Goal: Transaction & Acquisition: Purchase product/service

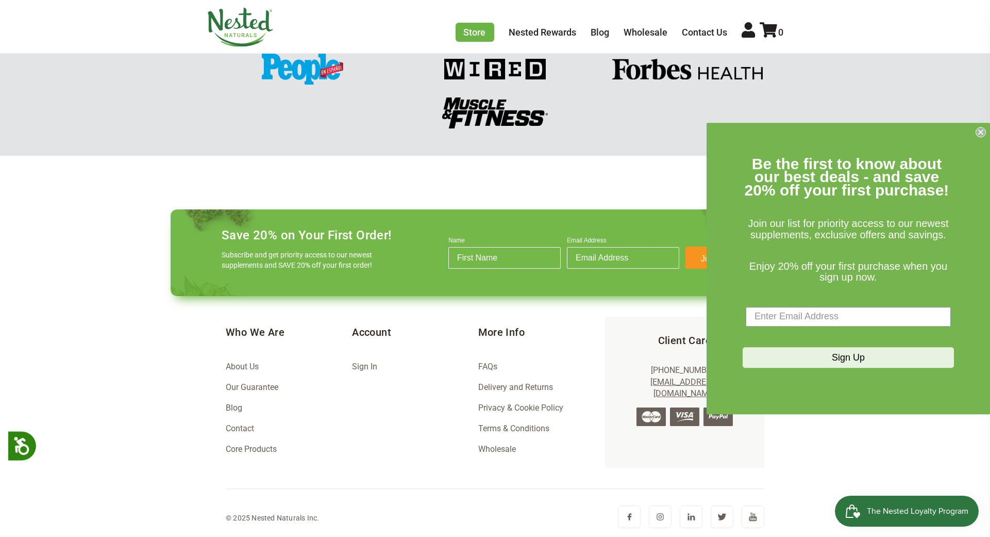
scroll to position [0, 181]
click at [981, 128] on circle "Close dialog" at bounding box center [981, 132] width 10 height 10
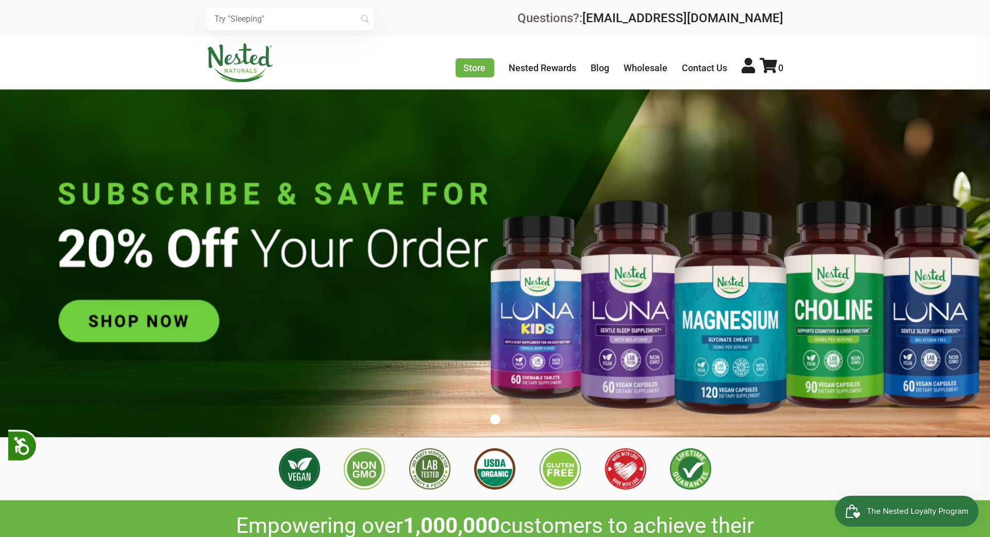
scroll to position [0, 0]
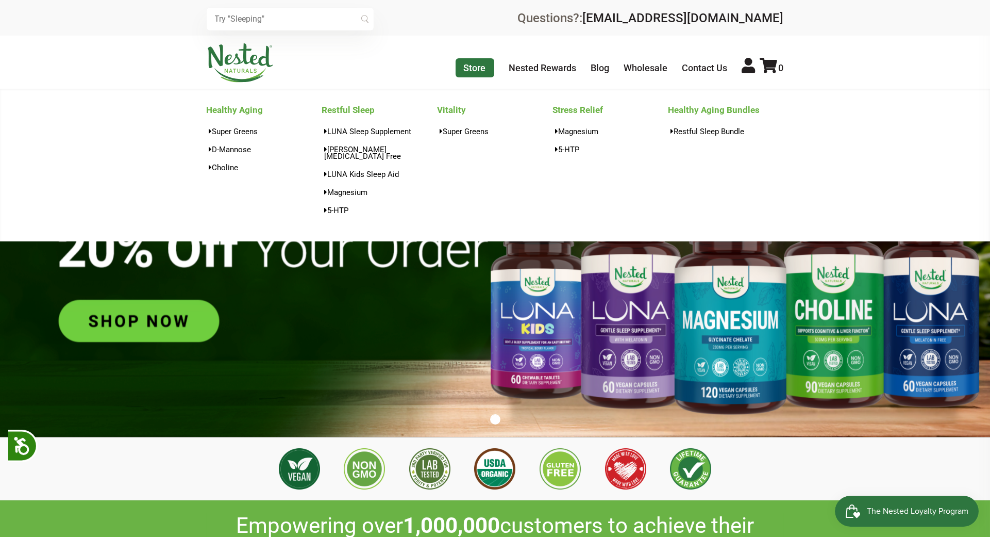
click at [474, 63] on link "Store" at bounding box center [475, 67] width 39 height 19
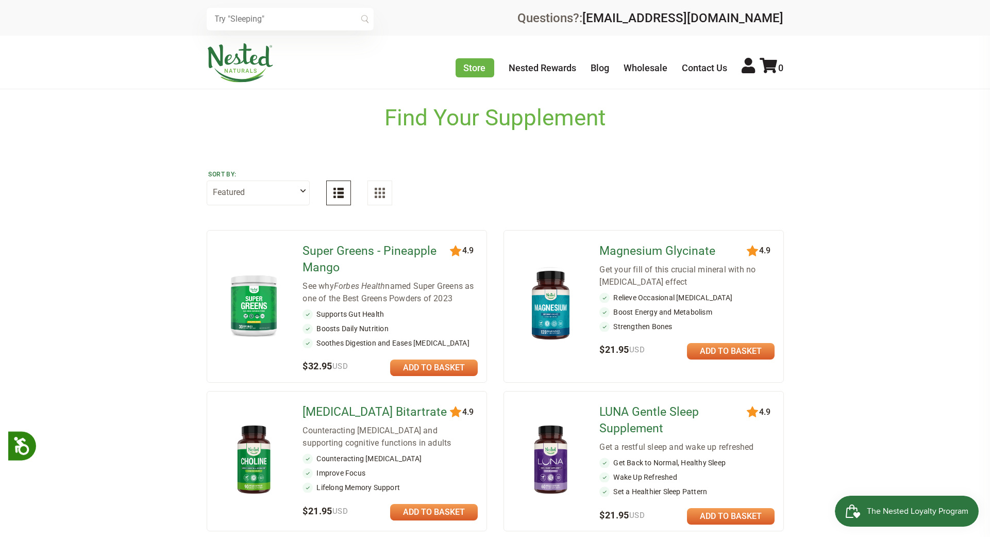
click at [246, 298] on img at bounding box center [254, 305] width 60 height 70
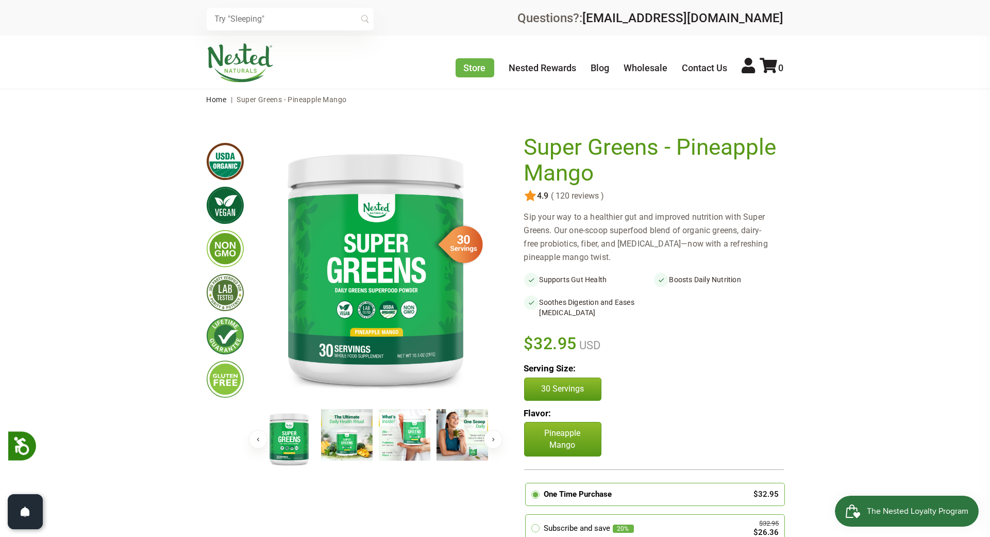
click at [495, 438] on button "Next" at bounding box center [493, 439] width 19 height 19
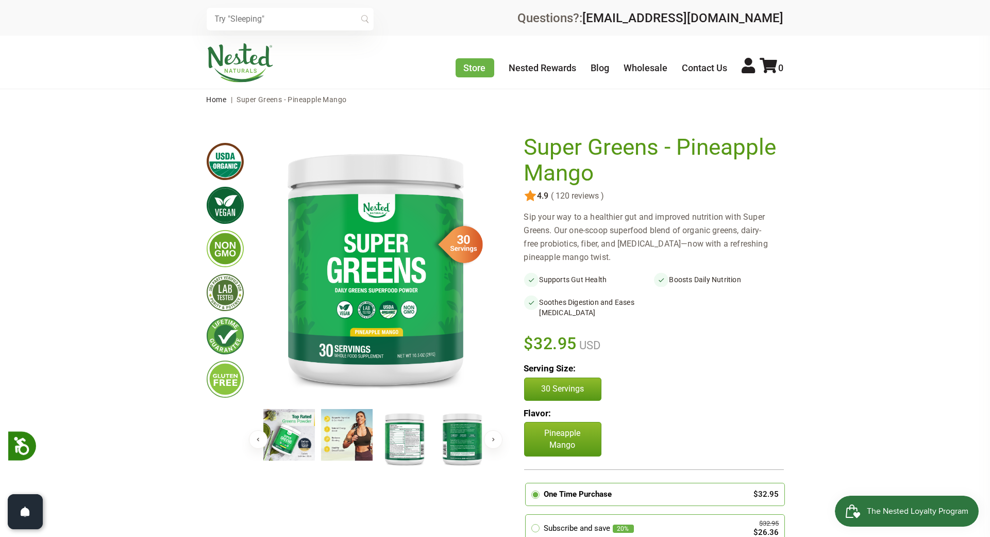
click at [252, 436] on button "Previous" at bounding box center [258, 439] width 19 height 19
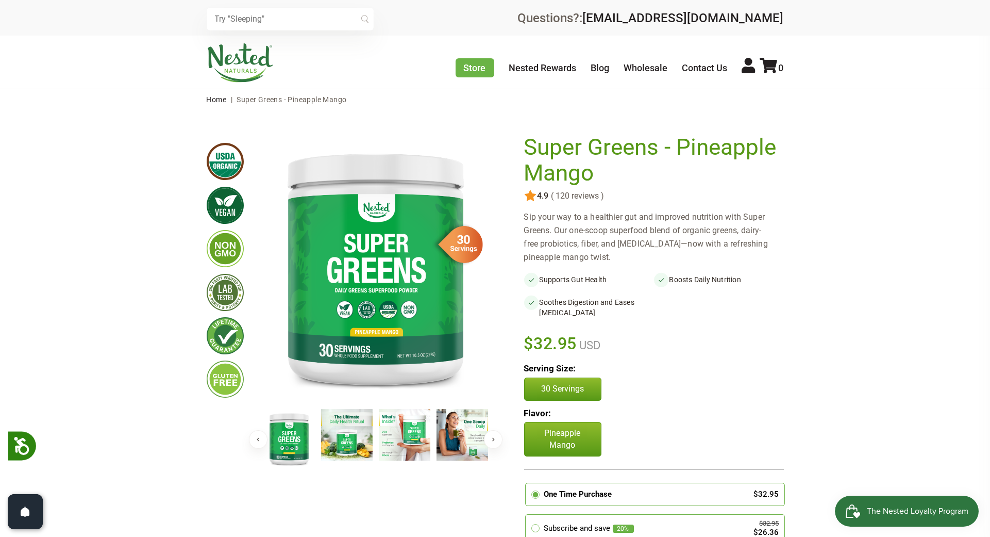
click at [341, 439] on img at bounding box center [347, 435] width 52 height 52
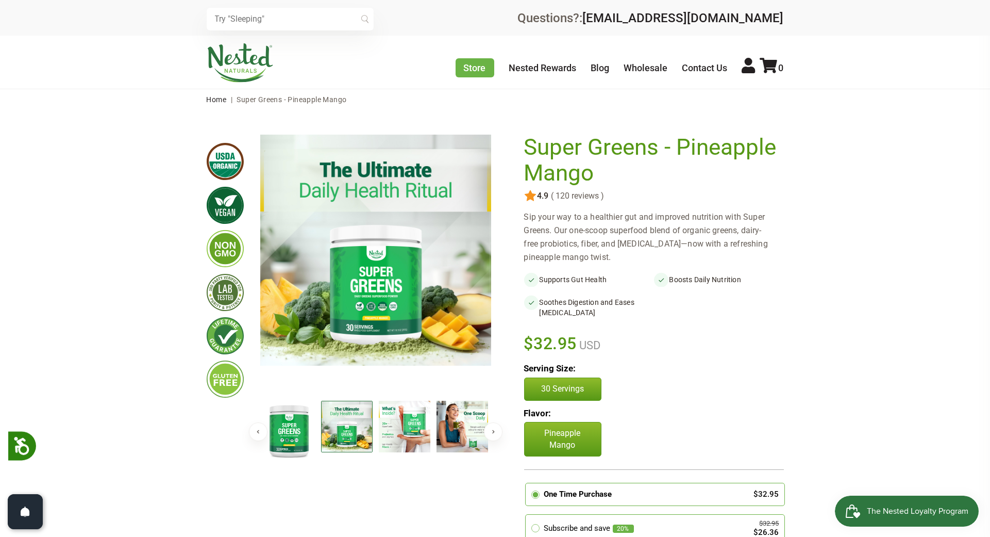
click at [403, 417] on img at bounding box center [405, 427] width 52 height 52
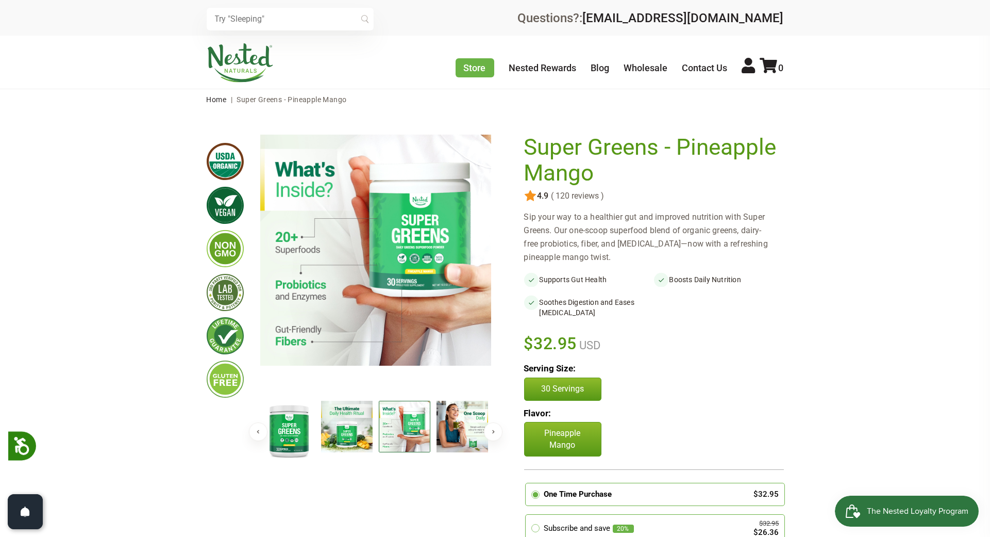
click at [468, 424] on img at bounding box center [463, 427] width 52 height 52
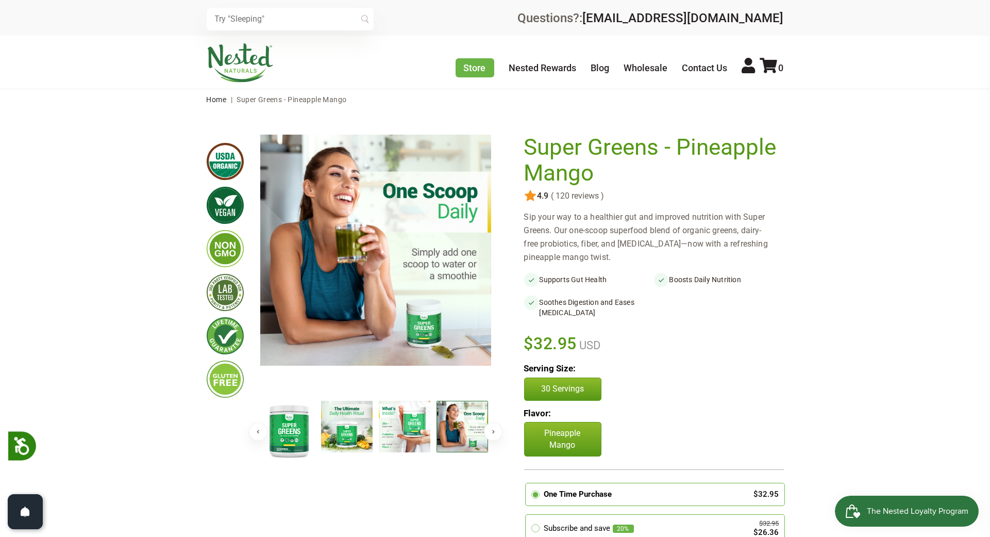
click at [494, 431] on button "Next" at bounding box center [493, 431] width 19 height 19
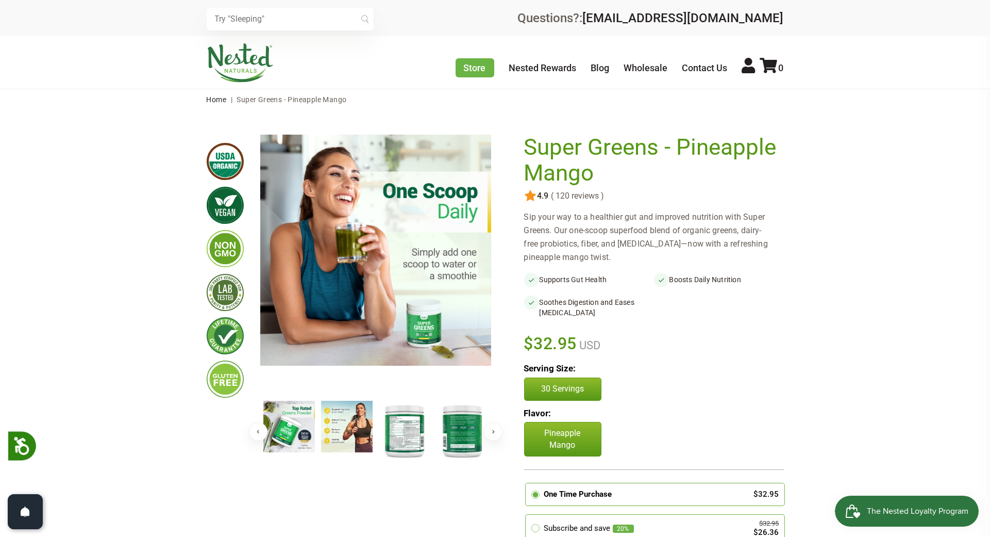
click at [280, 423] on img at bounding box center [289, 427] width 52 height 52
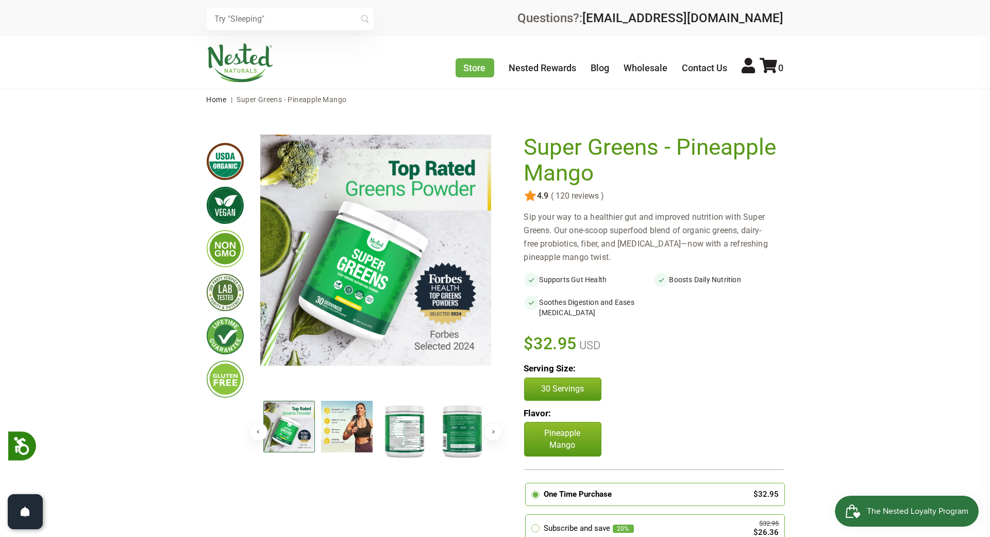
click at [337, 426] on img at bounding box center [347, 427] width 52 height 52
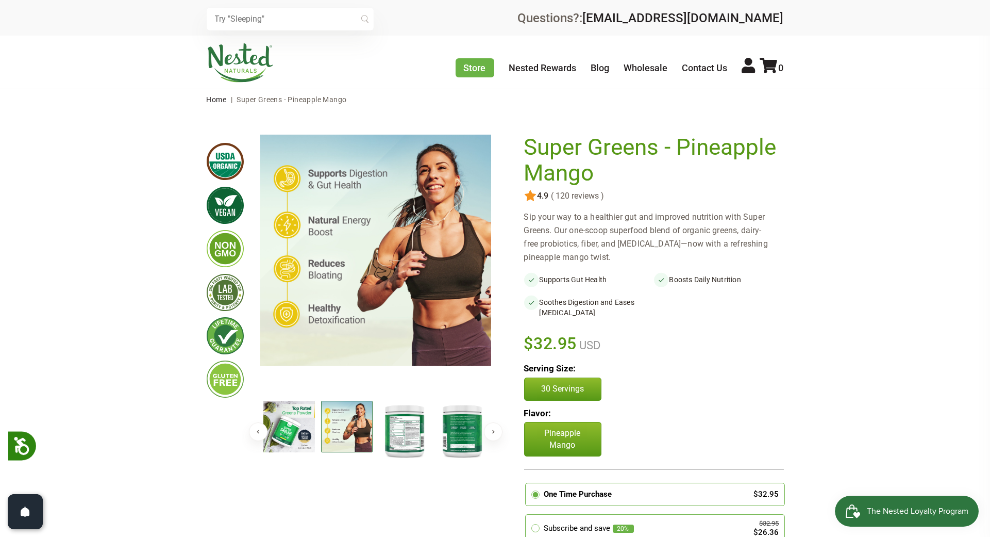
click at [398, 436] on img at bounding box center [405, 430] width 52 height 59
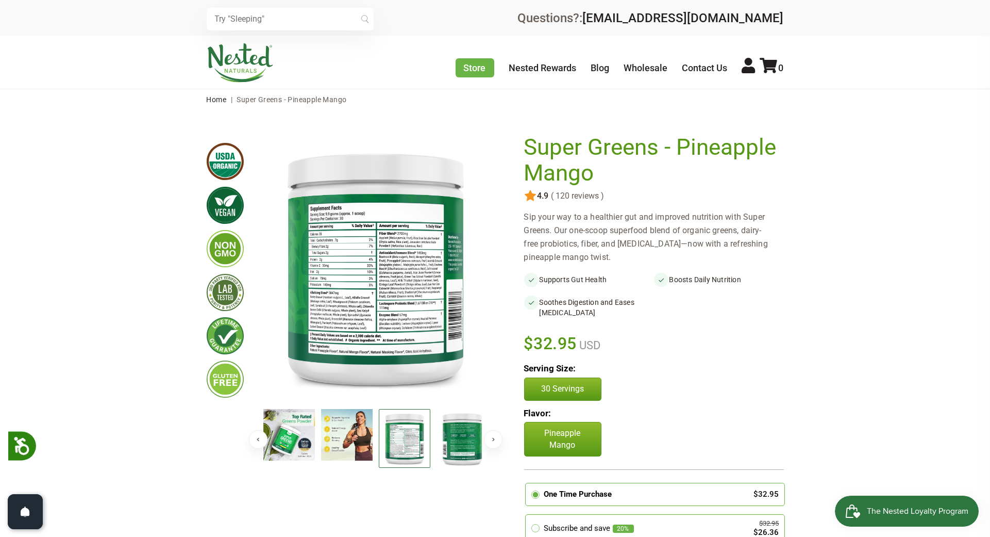
click at [398, 436] on img at bounding box center [405, 438] width 52 height 59
click at [468, 436] on img at bounding box center [463, 438] width 52 height 59
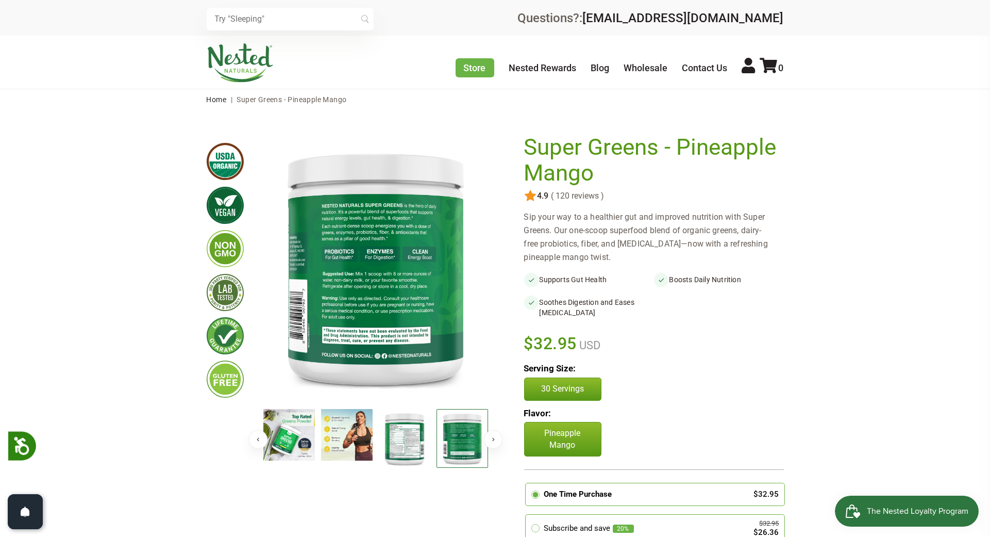
click at [454, 447] on img at bounding box center [463, 438] width 52 height 59
